Goal: Task Accomplishment & Management: Manage account settings

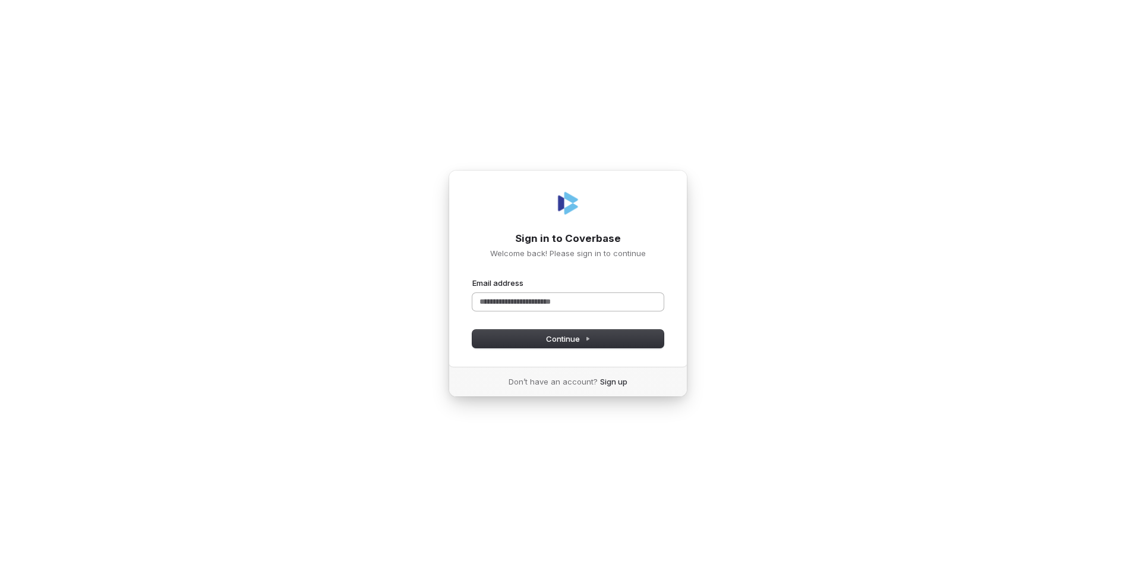
click at [486, 302] on input "Email address" at bounding box center [567, 302] width 191 height 18
click at [570, 333] on span "Continue" at bounding box center [568, 338] width 45 height 11
type input "**********"
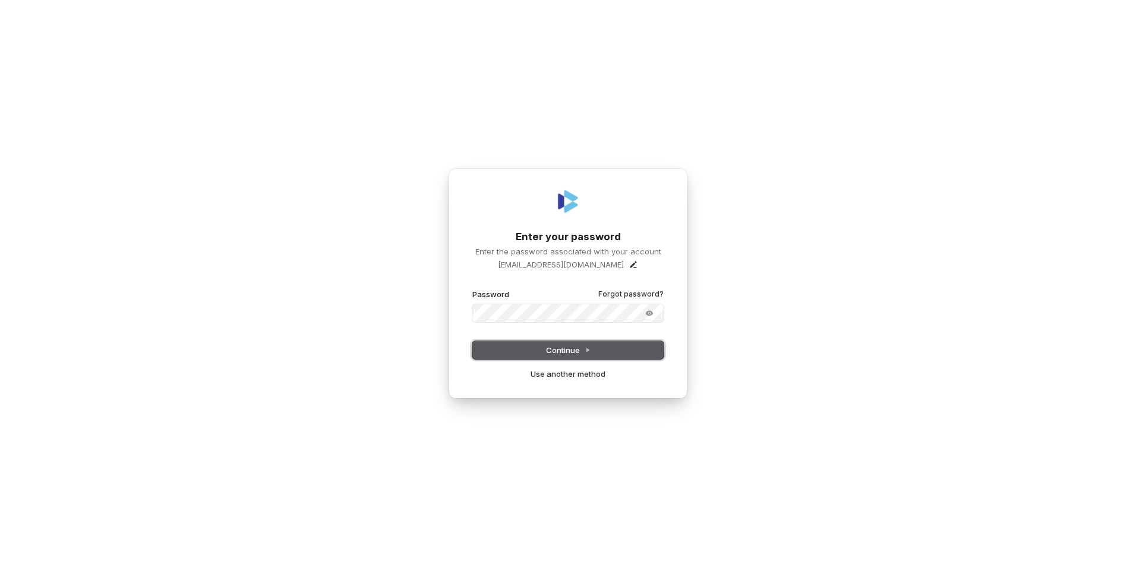
click at [566, 352] on span "Continue" at bounding box center [568, 350] width 45 height 11
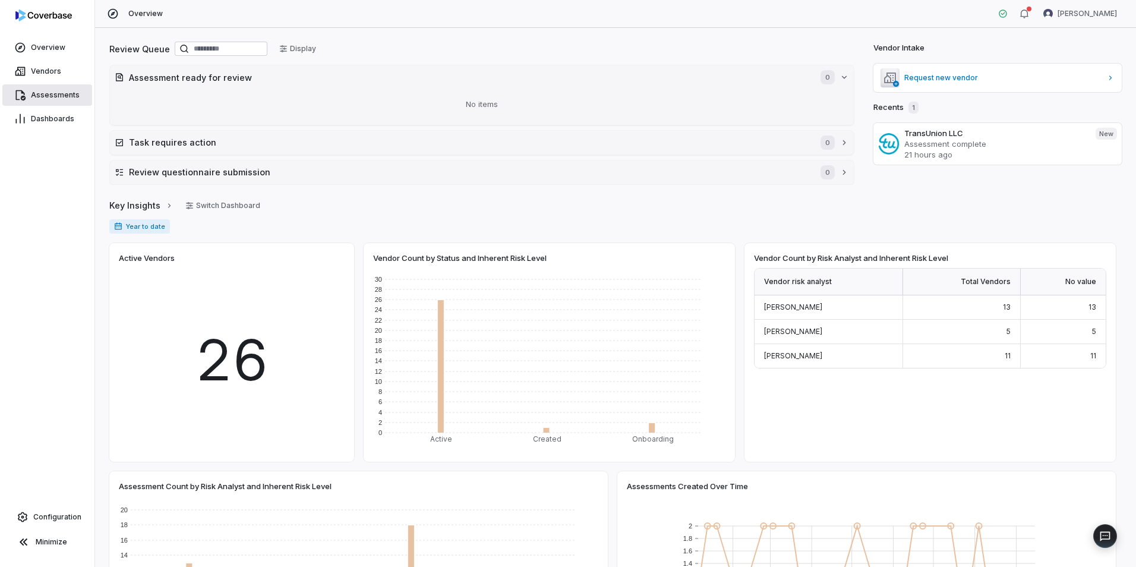
click at [56, 98] on span "Assessments" at bounding box center [55, 95] width 49 height 10
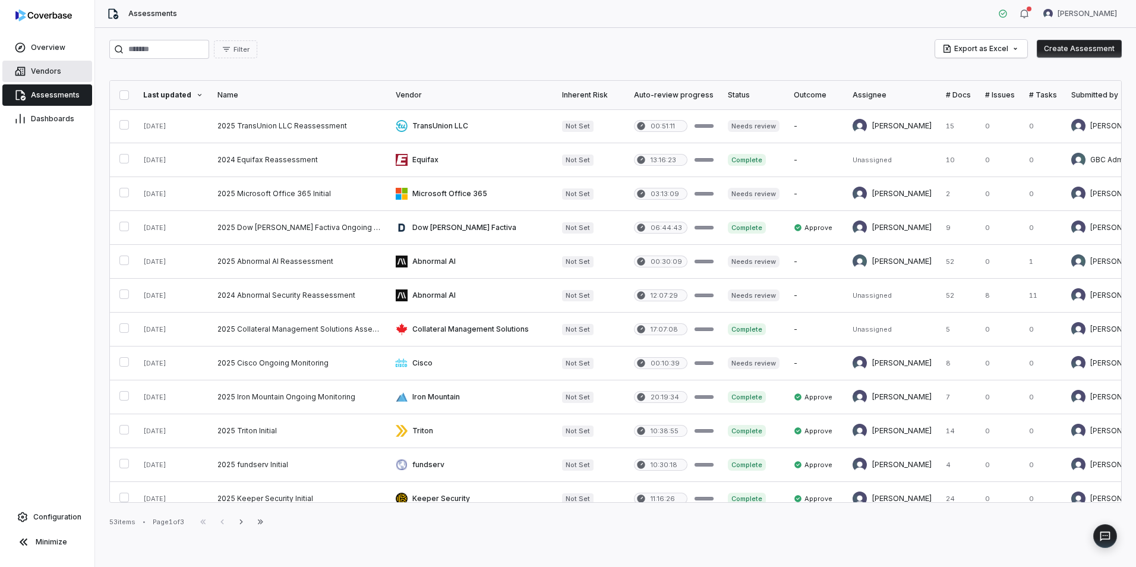
click at [48, 74] on span "Vendors" at bounding box center [46, 72] width 30 height 10
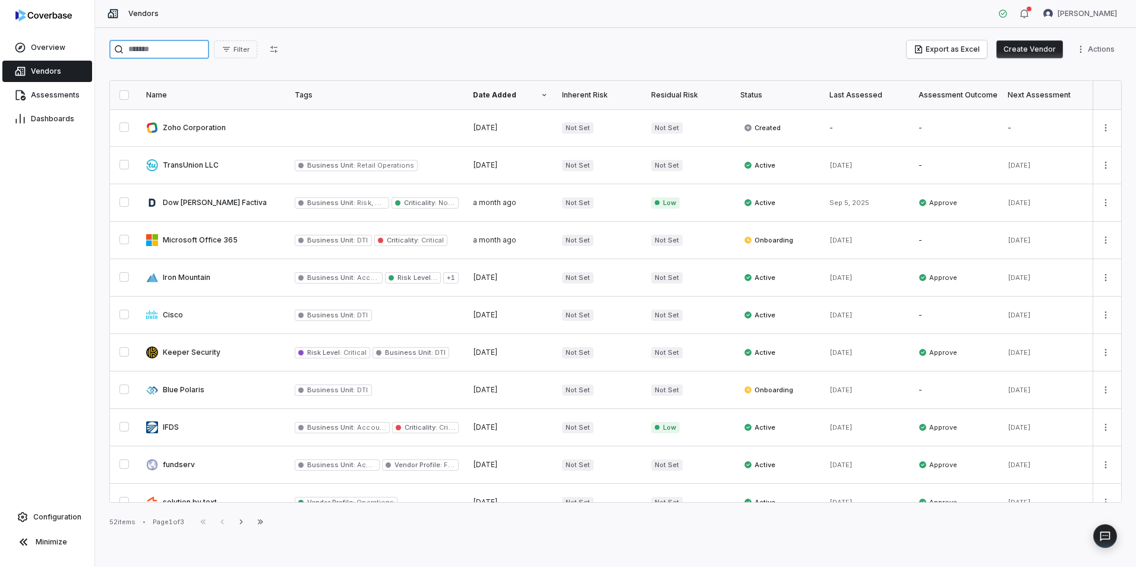
click at [149, 47] on input "search" at bounding box center [159, 49] width 100 height 19
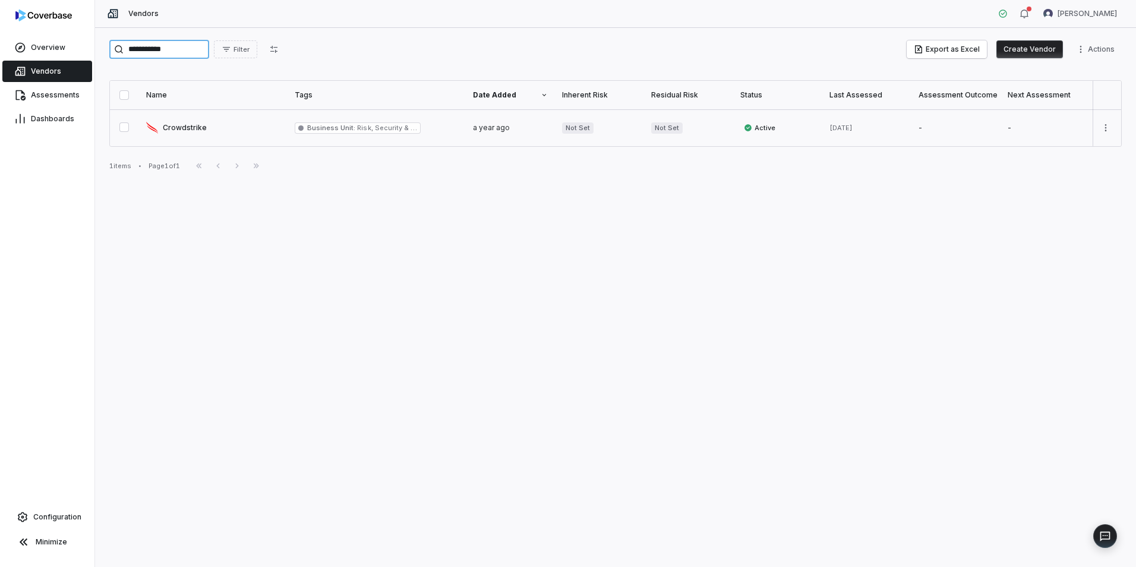
type input "**********"
click at [191, 126] on link at bounding box center [213, 127] width 149 height 37
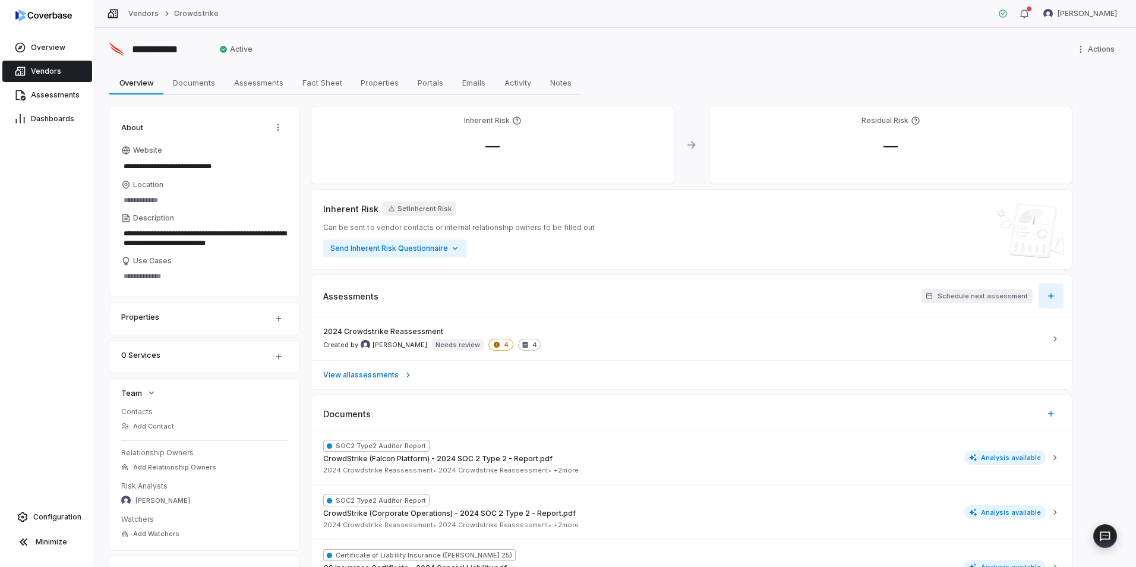
click at [1054, 297] on icon "button" at bounding box center [1051, 296] width 10 height 10
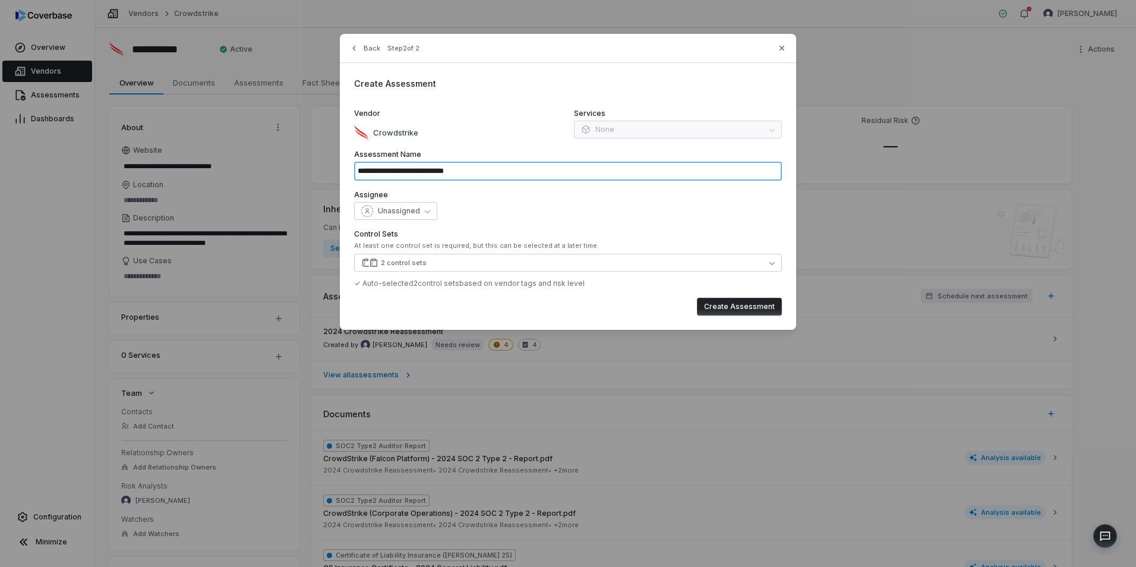
click at [485, 171] on input "**********" at bounding box center [568, 171] width 428 height 19
drag, startPoint x: 488, startPoint y: 171, endPoint x: 427, endPoint y: 168, distance: 61.3
click at [427, 168] on input "**********" at bounding box center [568, 171] width 428 height 19
type textarea "*"
click at [420, 210] on button "Unassigned" at bounding box center [395, 211] width 83 height 18
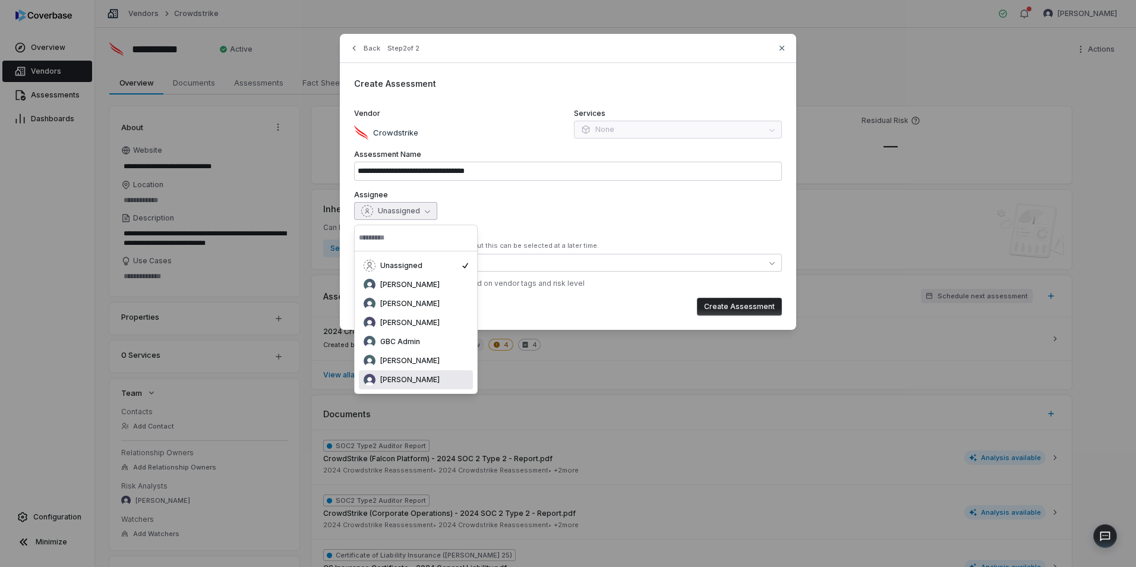
click at [403, 383] on span "[PERSON_NAME]" at bounding box center [409, 380] width 59 height 10
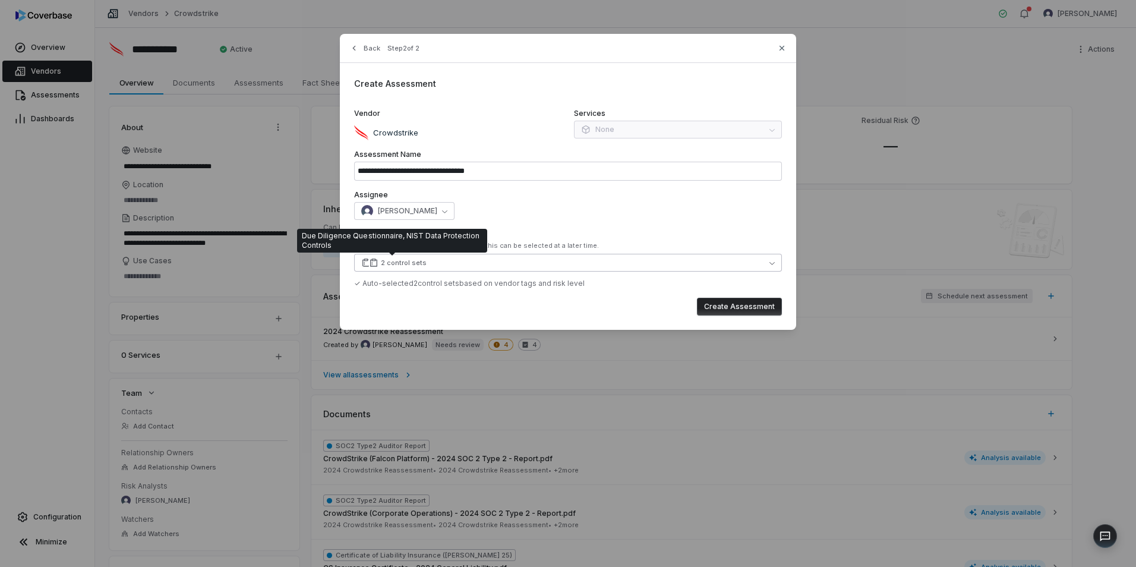
click at [402, 265] on div "2 control sets" at bounding box center [404, 262] width 46 height 9
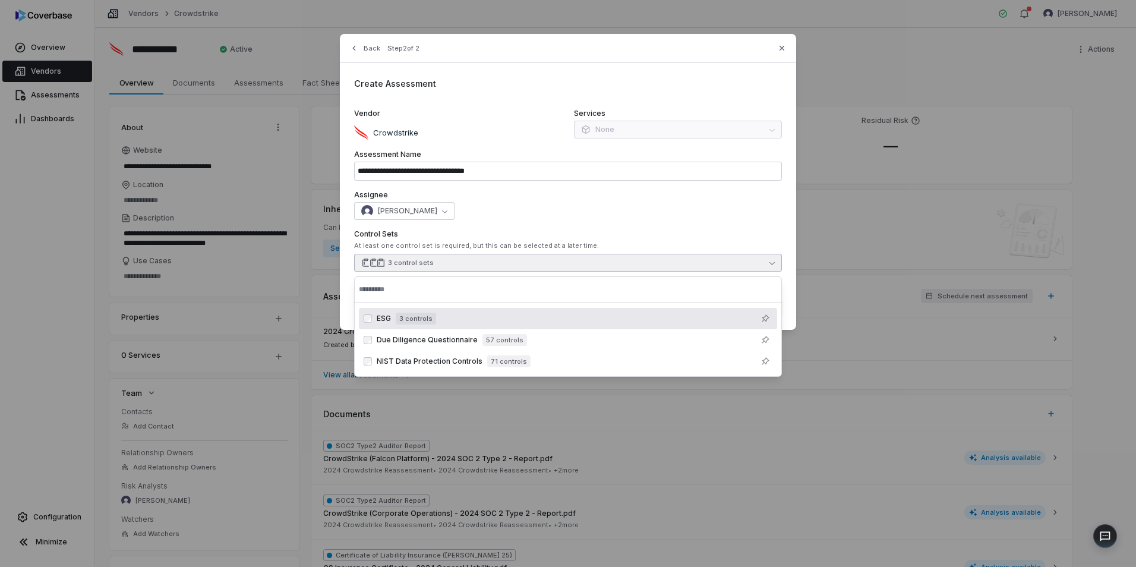
click at [640, 220] on div "**********" at bounding box center [568, 182] width 456 height 296
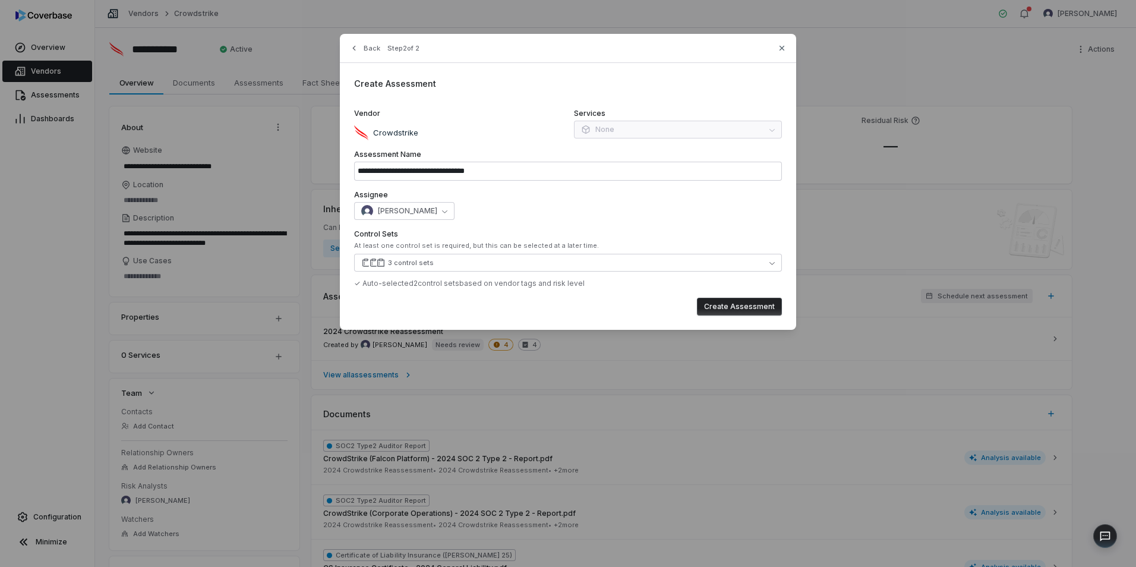
click at [600, 129] on div "Services None" at bounding box center [678, 124] width 208 height 31
click at [734, 307] on button "Create Assessment" at bounding box center [739, 307] width 85 height 18
type input "**********"
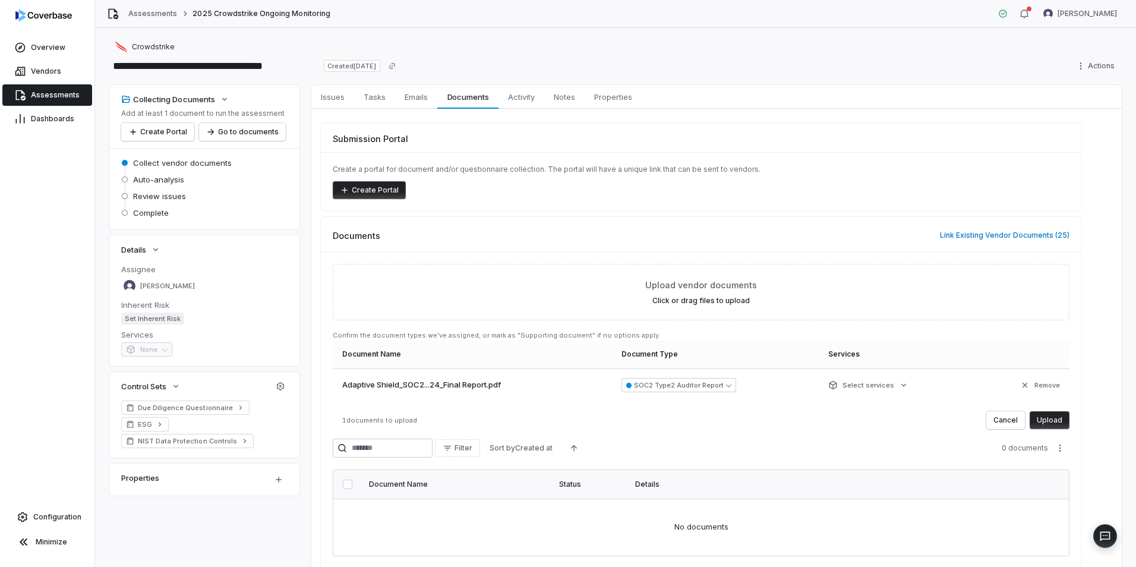
click at [1048, 422] on button "Upload" at bounding box center [1050, 420] width 40 height 18
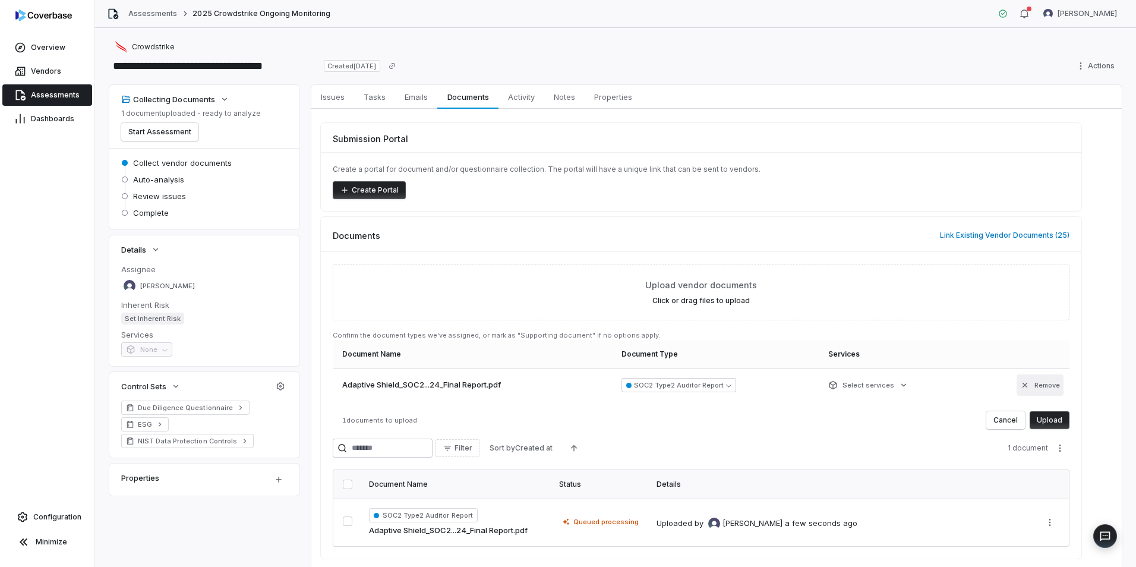
click at [1048, 387] on button "Remove" at bounding box center [1040, 384] width 47 height 21
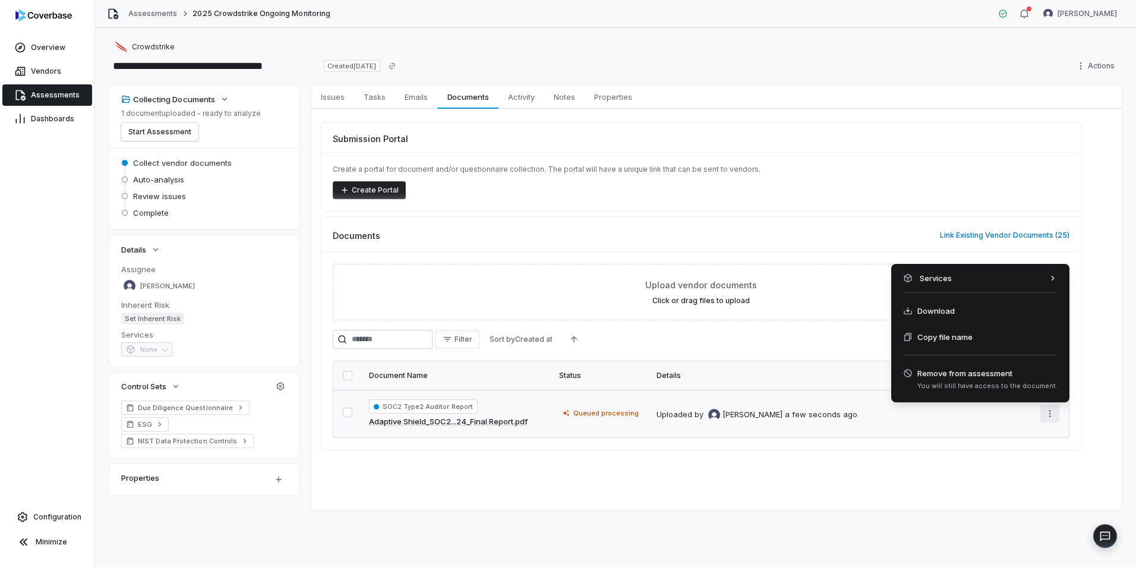
click at [1047, 412] on html "**********" at bounding box center [568, 283] width 1136 height 567
click at [790, 477] on html "**********" at bounding box center [568, 283] width 1136 height 567
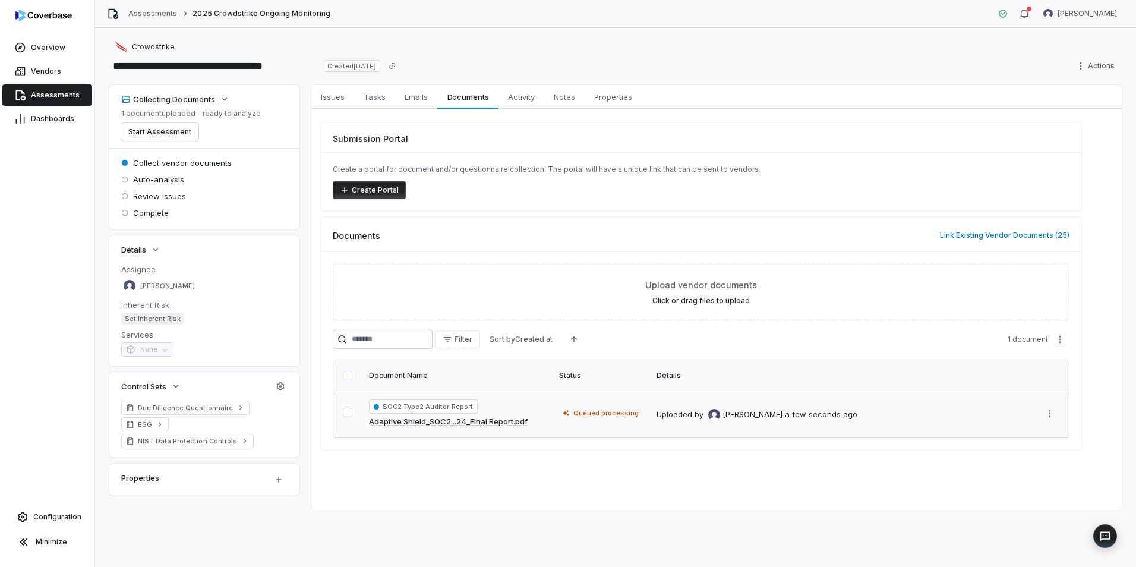
click at [418, 420] on link "Adaptive Shield_SOC2...24_Final Report.pdf" at bounding box center [448, 422] width 159 height 12
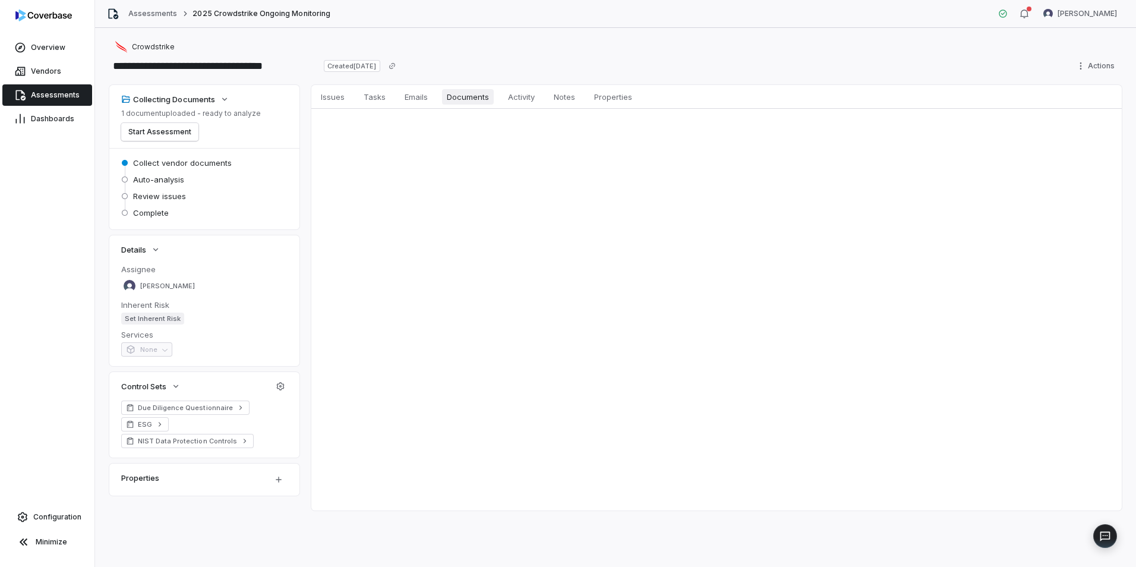
click at [480, 99] on span "Documents" at bounding box center [468, 96] width 52 height 15
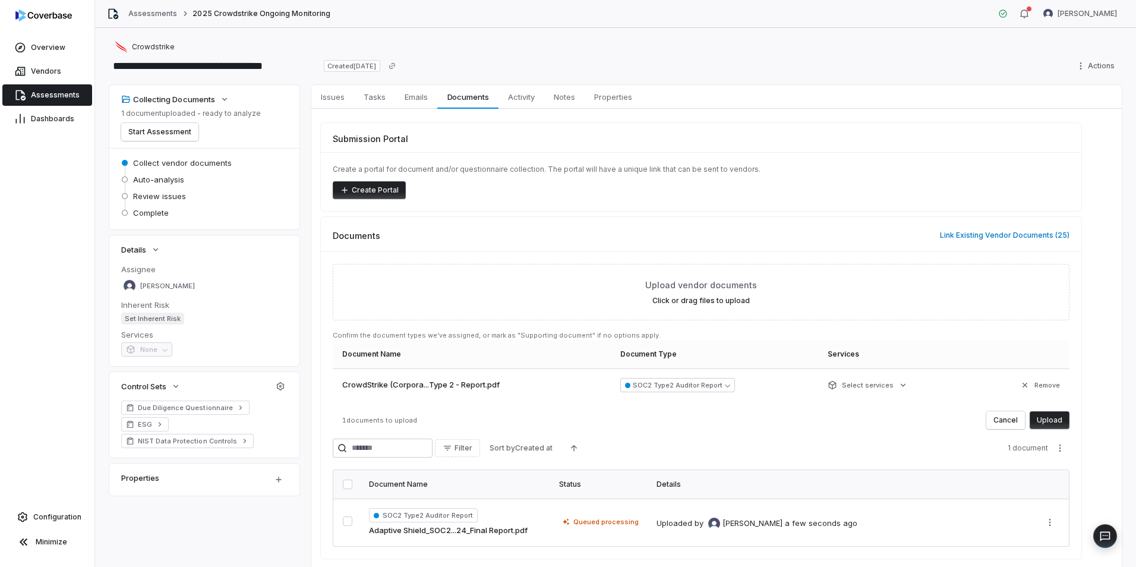
click at [1048, 420] on button "Upload" at bounding box center [1050, 420] width 40 height 18
click at [1055, 419] on button "Upload" at bounding box center [1050, 420] width 40 height 18
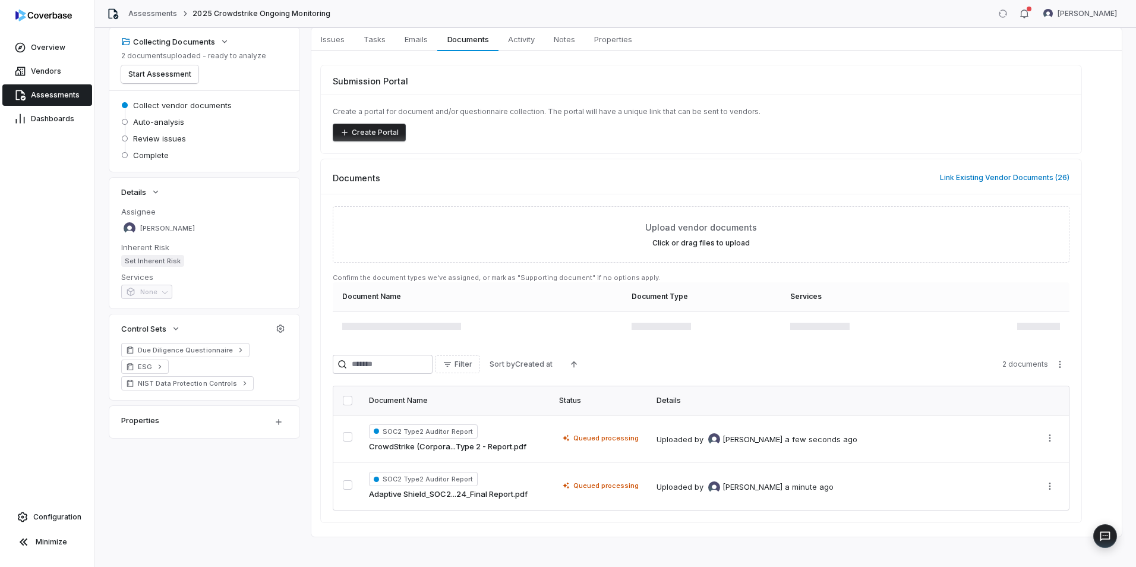
scroll to position [65, 0]
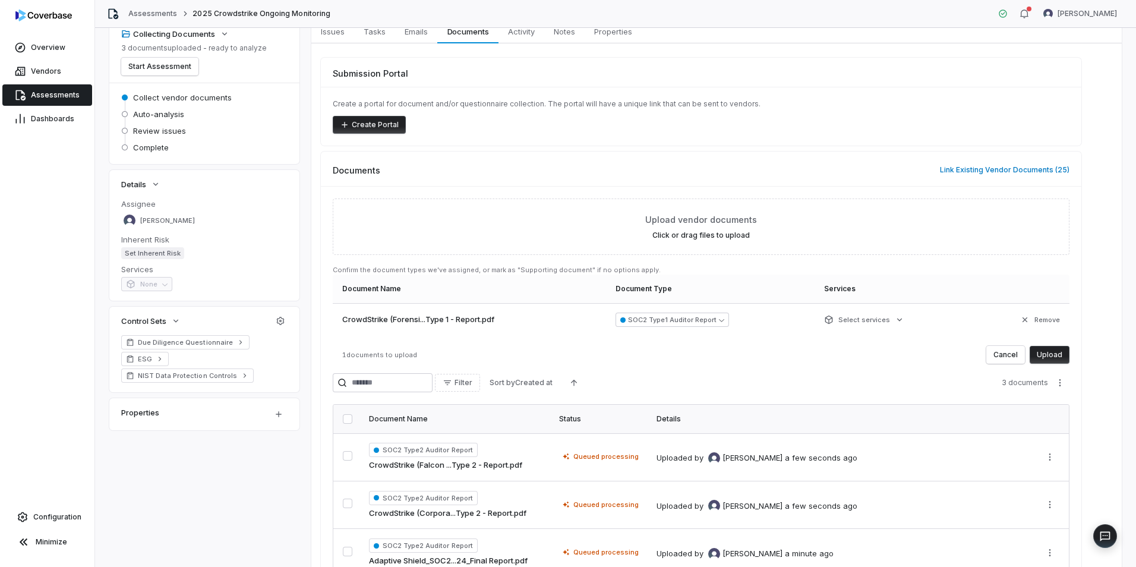
click at [1052, 352] on button "Upload" at bounding box center [1050, 355] width 40 height 18
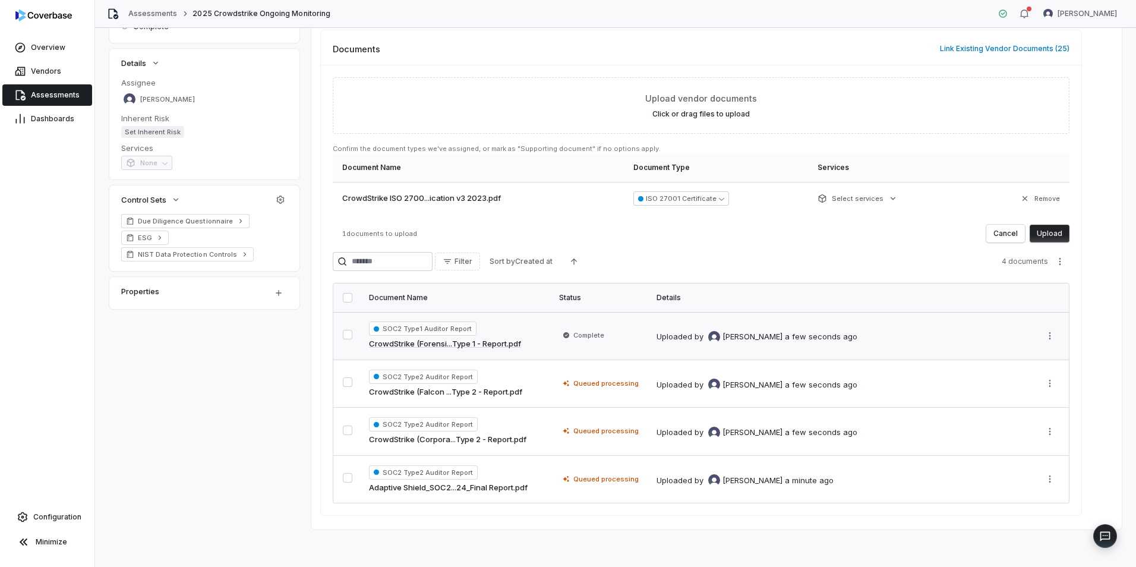
scroll to position [187, 0]
click at [1051, 231] on button "Upload" at bounding box center [1050, 233] width 40 height 18
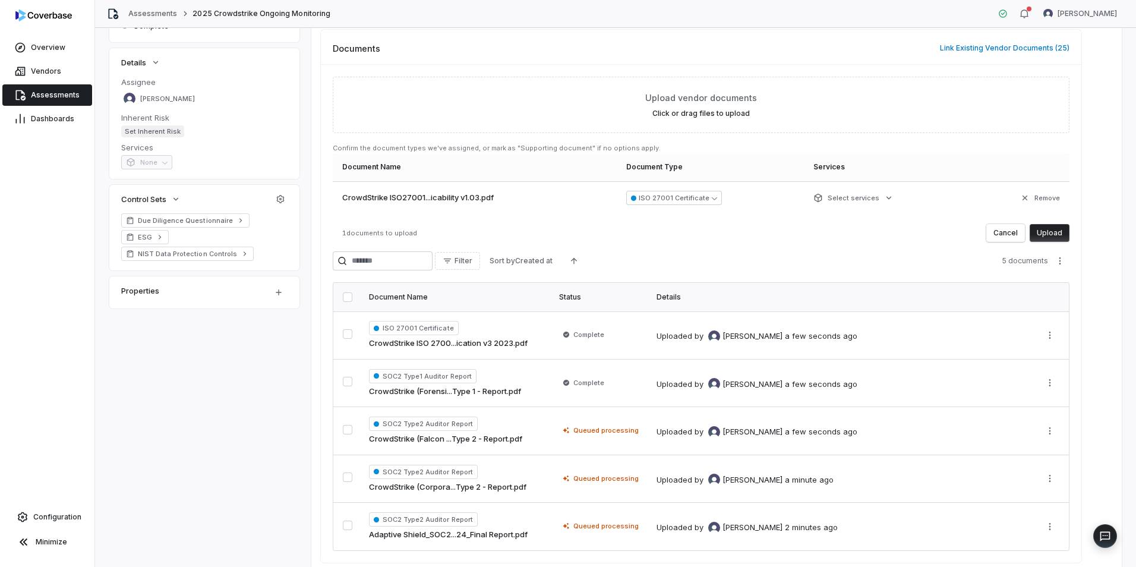
click at [1050, 235] on button "Upload" at bounding box center [1050, 233] width 40 height 18
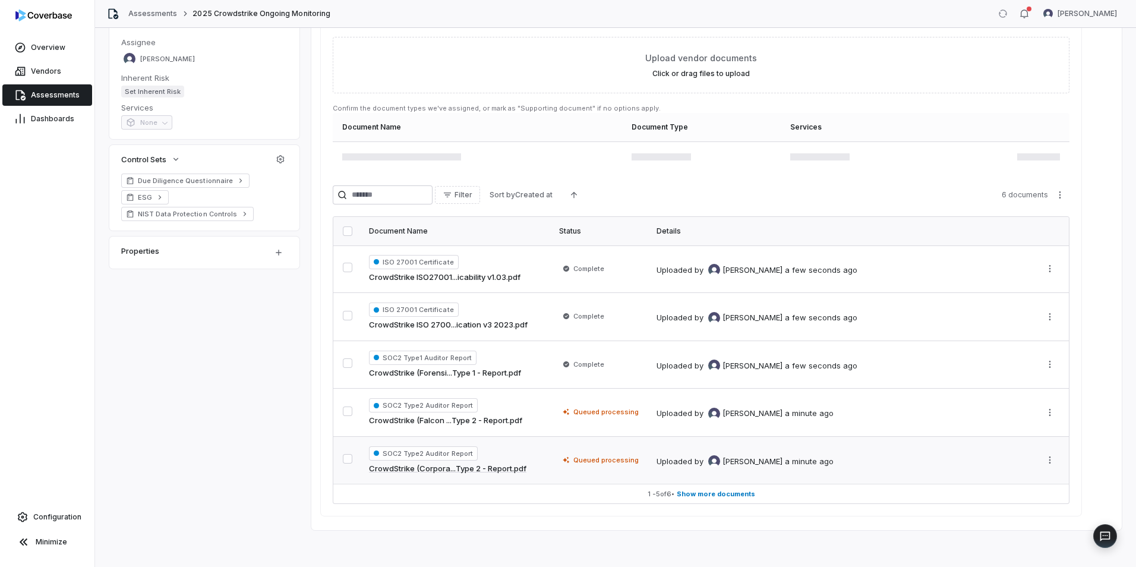
scroll to position [228, 0]
drag, startPoint x: 714, startPoint y: 494, endPoint x: 810, endPoint y: 504, distance: 96.2
click at [715, 494] on span "Show more documents" at bounding box center [716, 492] width 78 height 9
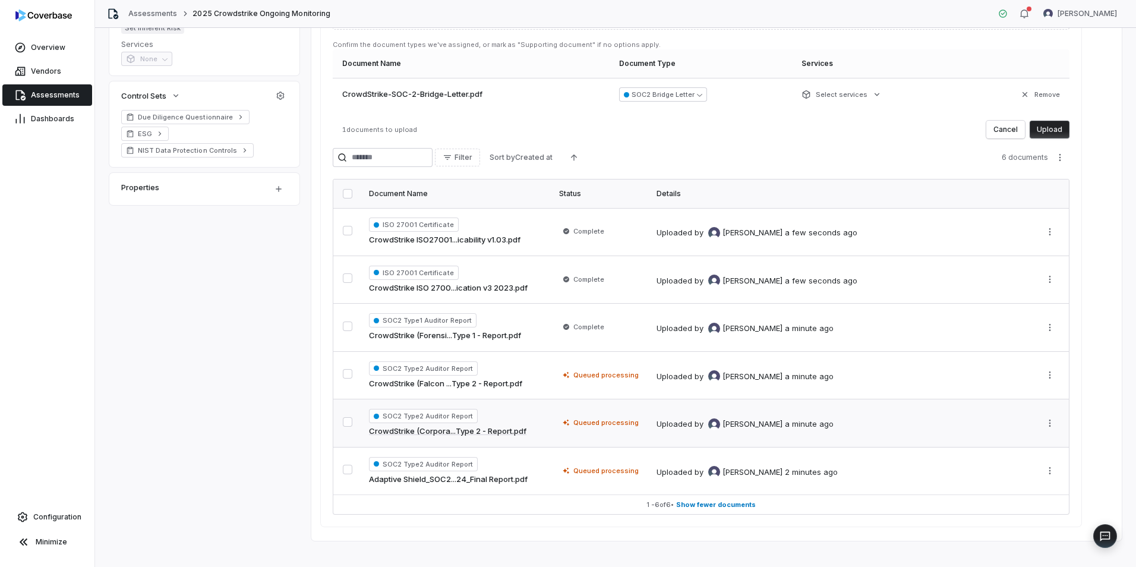
scroll to position [302, 0]
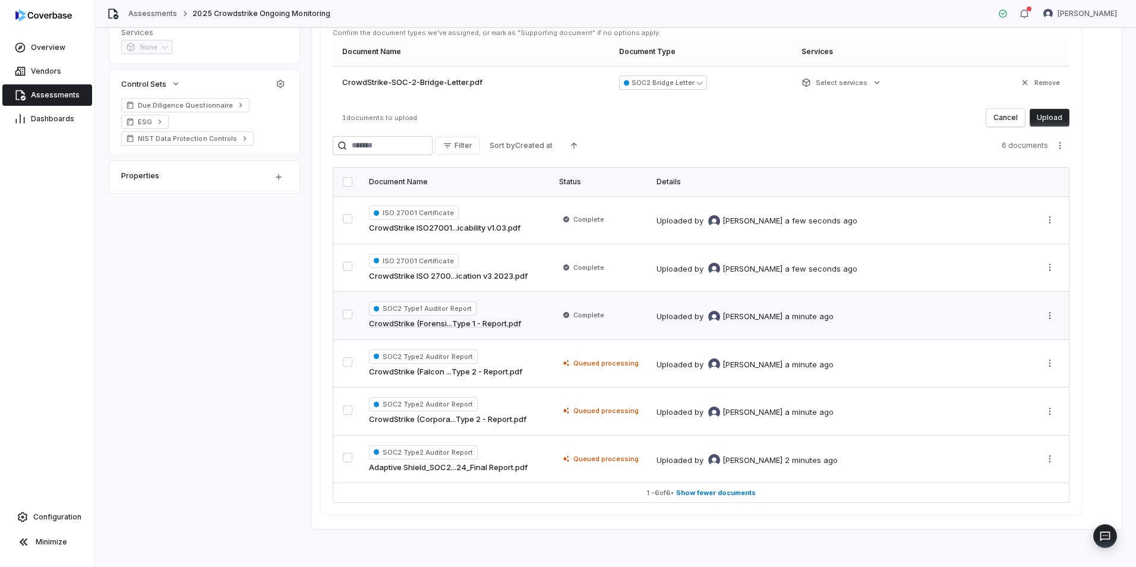
click at [581, 314] on span "Complete" at bounding box center [588, 315] width 31 height 10
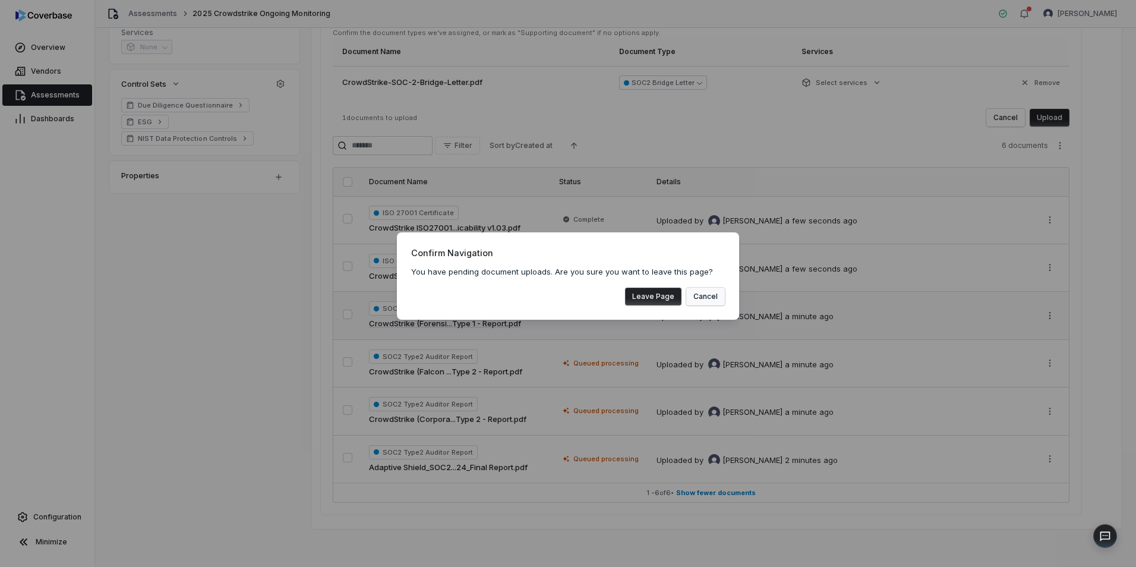
click at [715, 292] on button "Cancel" at bounding box center [705, 297] width 39 height 18
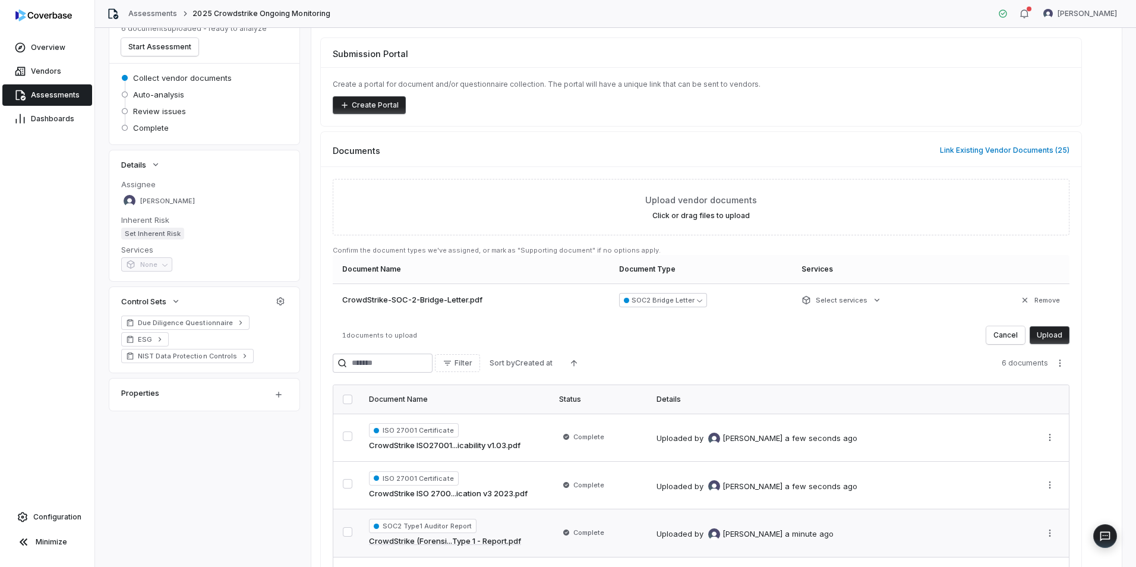
scroll to position [5, 0]
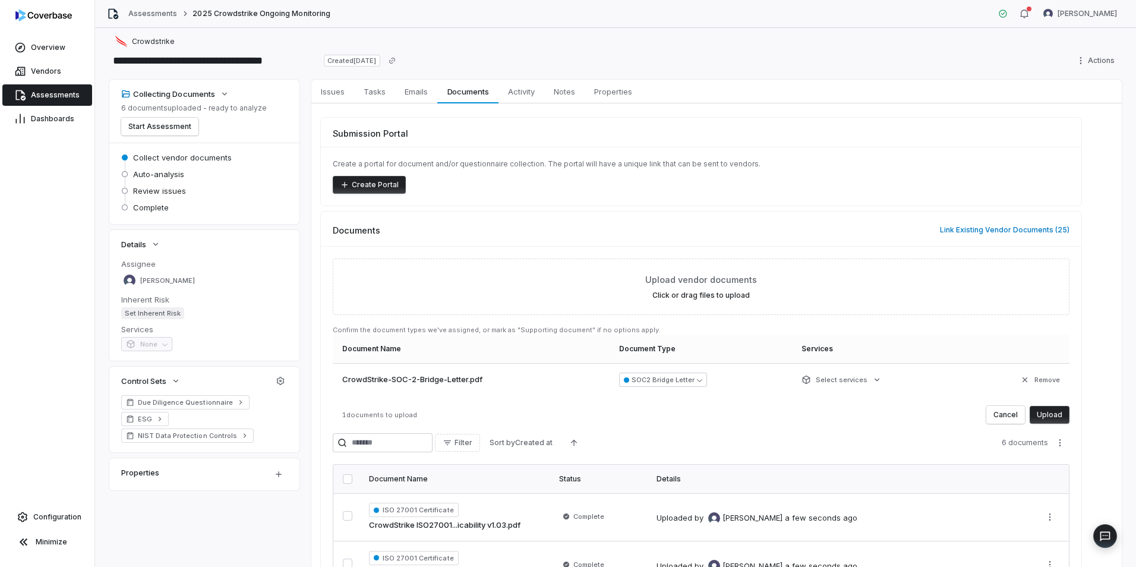
click at [1060, 413] on button "Upload" at bounding box center [1050, 415] width 40 height 18
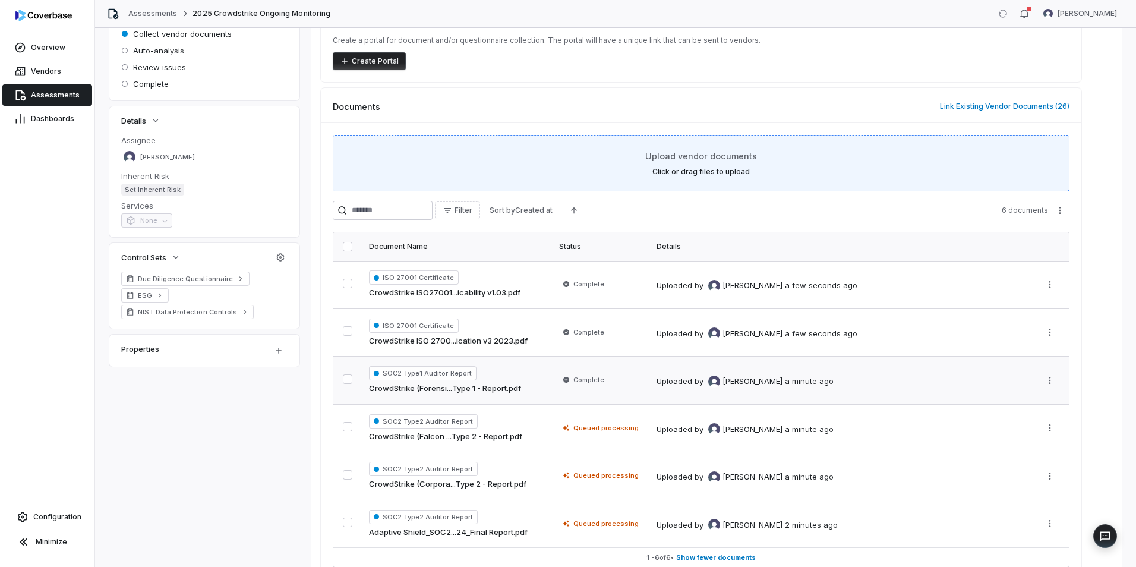
scroll to position [0, 0]
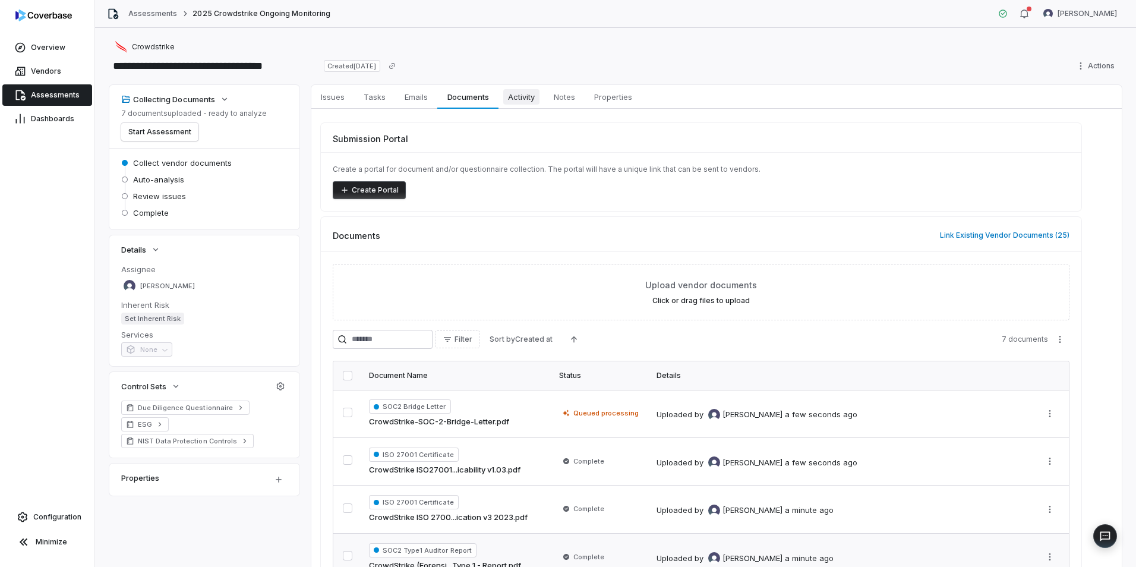
click at [525, 95] on span "Activity" at bounding box center [521, 96] width 36 height 15
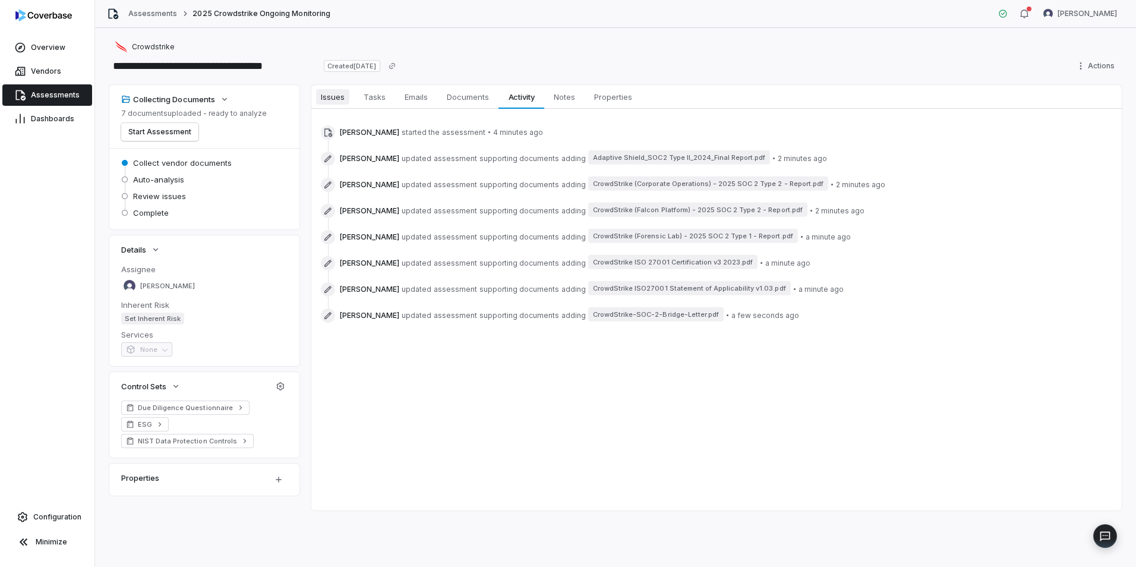
click at [339, 97] on span "Issues" at bounding box center [332, 96] width 33 height 15
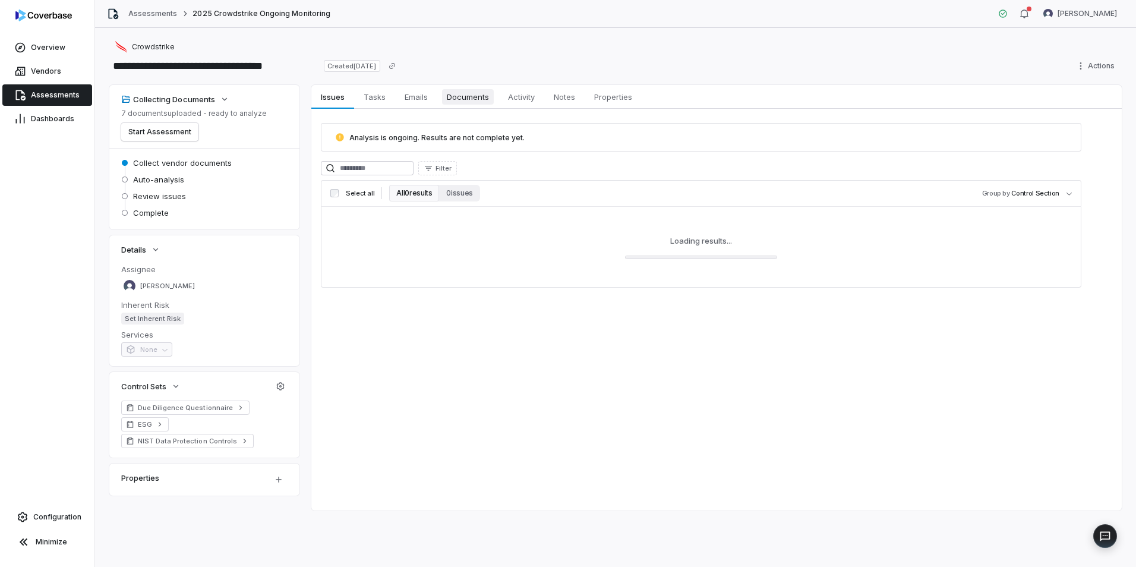
click at [471, 94] on span "Documents" at bounding box center [468, 96] width 52 height 15
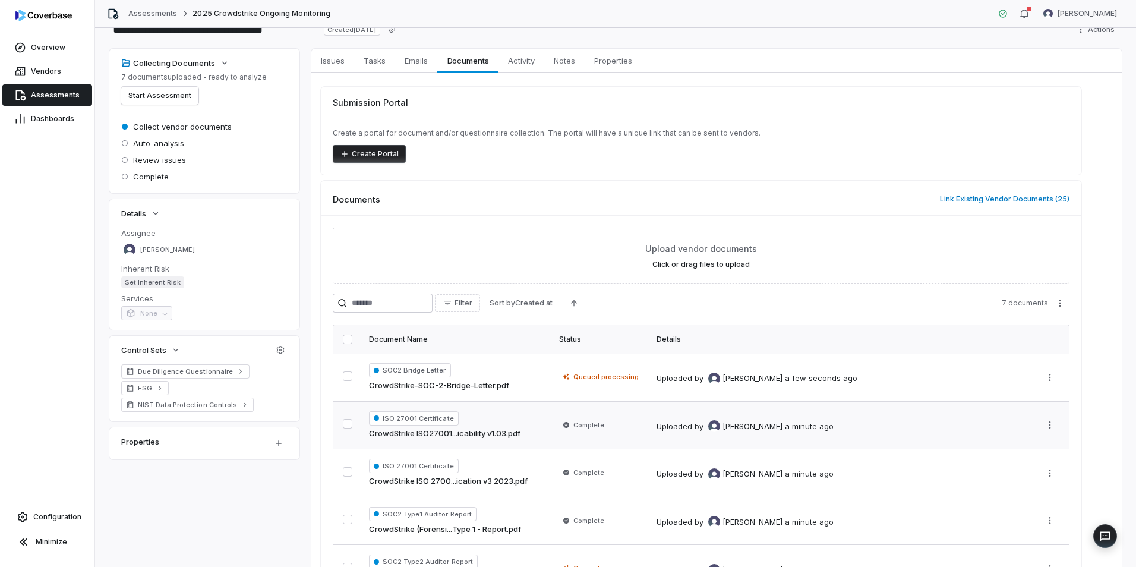
scroll to position [146, 0]
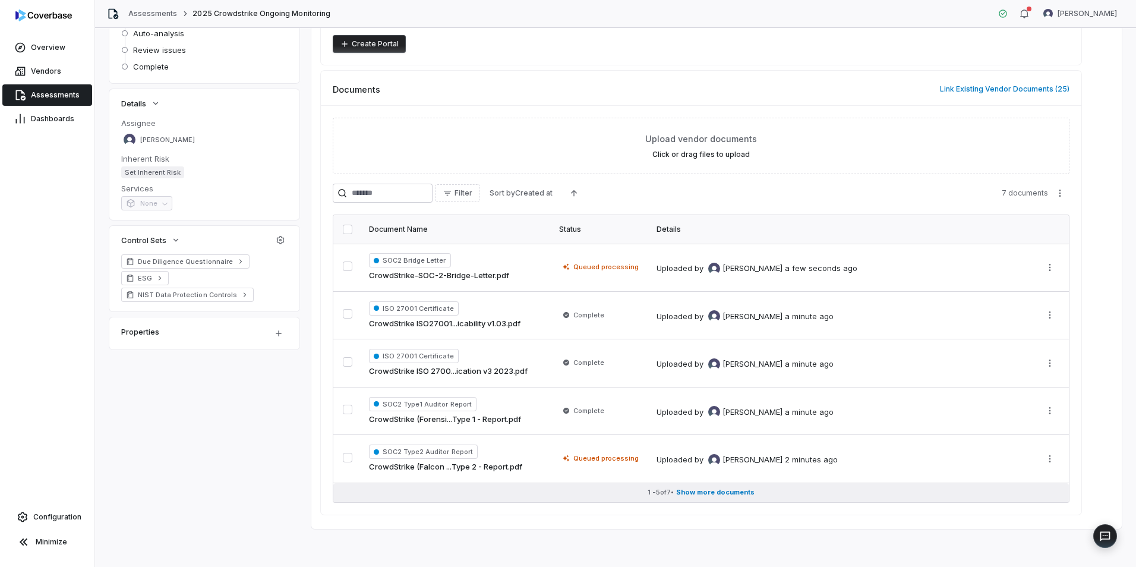
click at [715, 493] on span "Show more documents" at bounding box center [715, 492] width 78 height 9
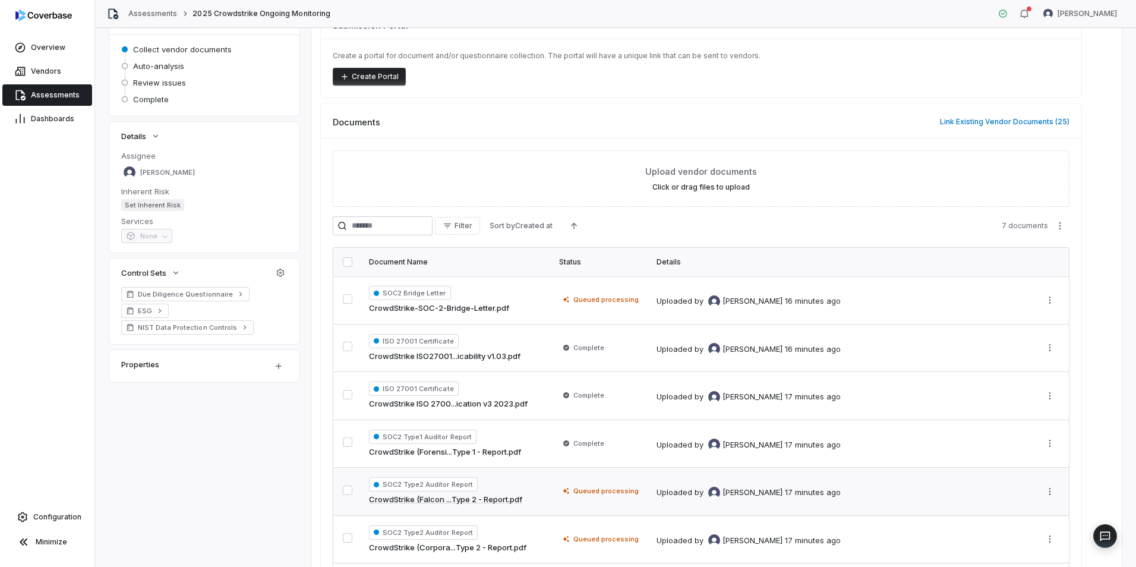
scroll to position [242, 0]
